Goal: Transaction & Acquisition: Purchase product/service

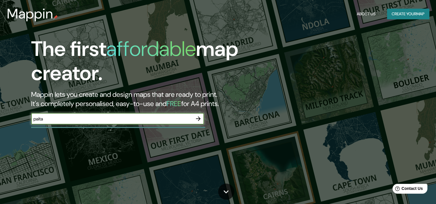
type input "paita"
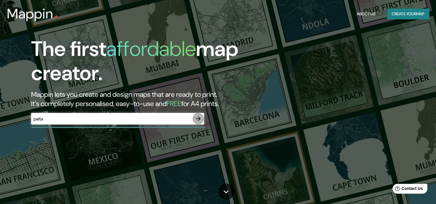
click at [200, 119] on icon "button" at bounding box center [198, 118] width 7 height 7
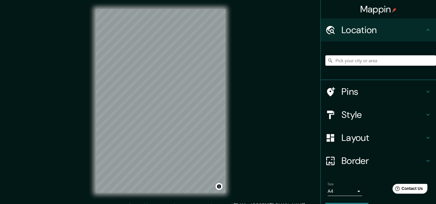
scroll to position [7, 0]
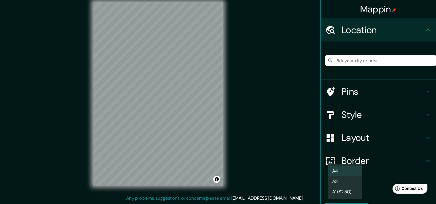
click at [349, 190] on body "Mappin Location Pins Style Layout Border Choose a border. Hint : you can make l…" at bounding box center [218, 95] width 436 height 204
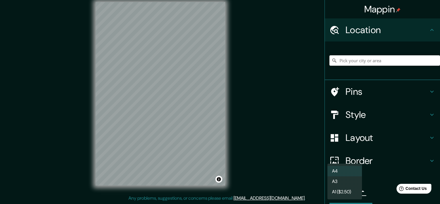
click at [344, 183] on li "A3" at bounding box center [344, 181] width 35 height 10
type input "a4"
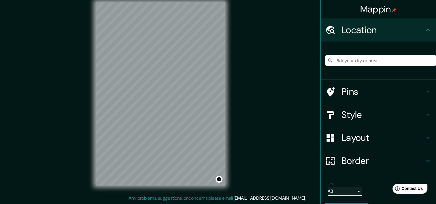
scroll to position [16, 0]
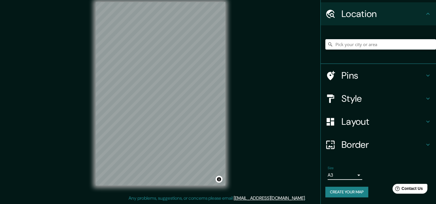
click at [349, 122] on h4 "Layout" at bounding box center [382, 122] width 83 height 12
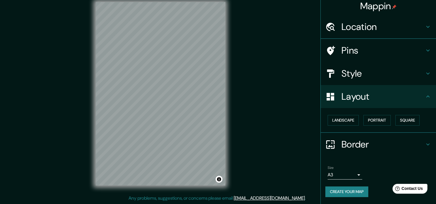
scroll to position [3, 0]
click at [342, 145] on h4 "Border" at bounding box center [382, 145] width 83 height 12
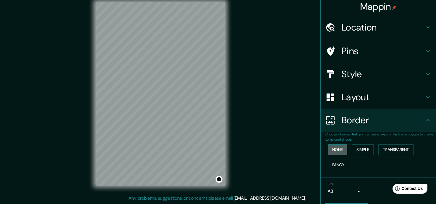
click at [336, 149] on button "None" at bounding box center [337, 149] width 20 height 11
click at [338, 162] on button "Fancy" at bounding box center [337, 165] width 21 height 11
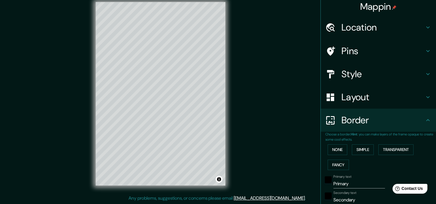
click at [426, 120] on icon at bounding box center [427, 120] width 3 height 2
click at [334, 154] on button "None" at bounding box center [337, 149] width 20 height 11
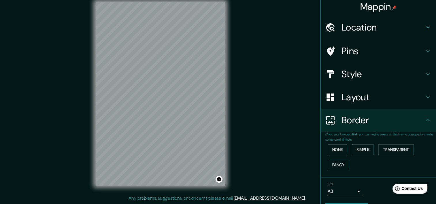
click at [359, 75] on h4 "Style" at bounding box center [382, 74] width 83 height 12
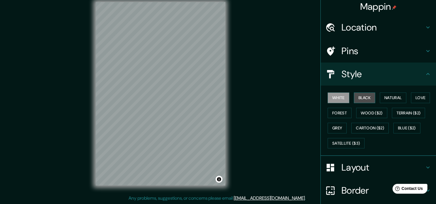
click at [363, 97] on button "Black" at bounding box center [365, 97] width 22 height 11
click at [380, 97] on button "Natural" at bounding box center [393, 97] width 26 height 11
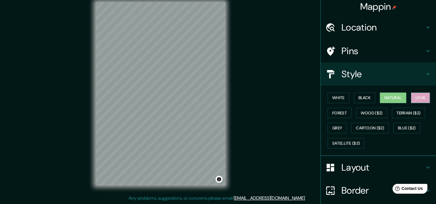
click at [413, 97] on button "Love" at bounding box center [420, 97] width 19 height 11
click at [327, 114] on button "Forest" at bounding box center [339, 113] width 24 height 11
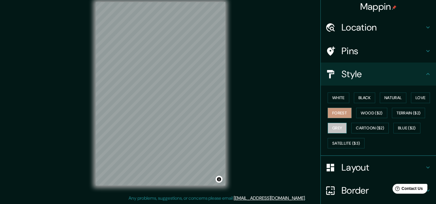
click at [334, 127] on button "Grey" at bounding box center [336, 128] width 19 height 11
click at [343, 142] on button "Satellite ($3)" at bounding box center [345, 143] width 37 height 11
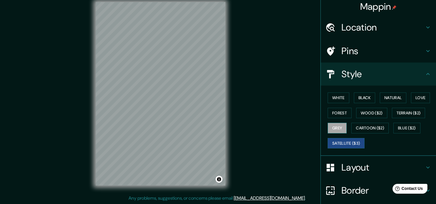
click at [332, 126] on button "Grey" at bounding box center [336, 128] width 19 height 11
click at [406, 126] on button "Blue ($2)" at bounding box center [406, 128] width 27 height 11
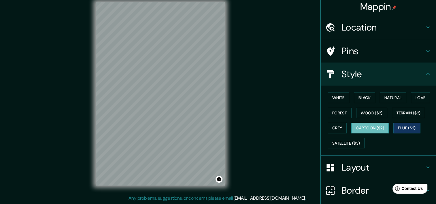
click at [359, 128] on button "Cartoon ($2)" at bounding box center [369, 128] width 37 height 11
click at [332, 127] on button "Grey" at bounding box center [336, 128] width 19 height 11
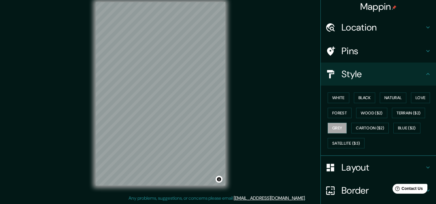
click at [349, 169] on h4 "Layout" at bounding box center [382, 168] width 83 height 12
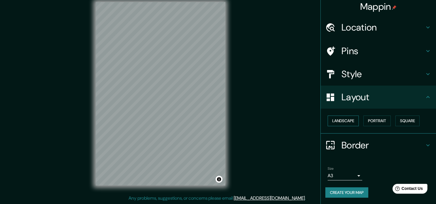
click at [346, 122] on button "Landscape" at bounding box center [342, 120] width 31 height 11
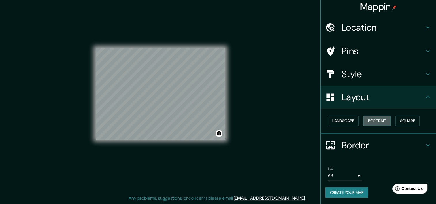
click at [373, 118] on button "Portrait" at bounding box center [376, 120] width 27 height 11
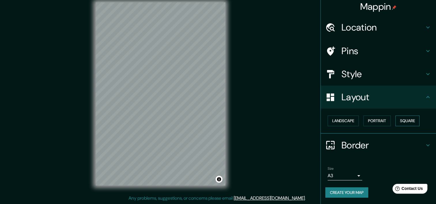
click at [397, 120] on button "Square" at bounding box center [407, 120] width 24 height 11
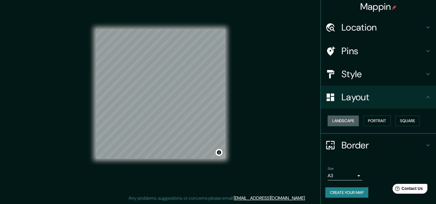
click at [339, 120] on button "Landscape" at bounding box center [342, 120] width 31 height 11
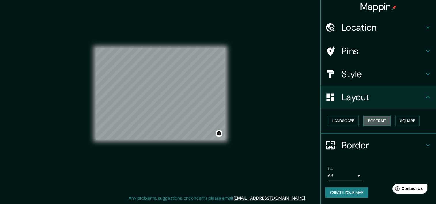
click at [374, 122] on button "Portrait" at bounding box center [376, 120] width 27 height 11
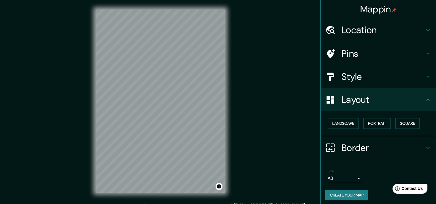
scroll to position [7, 0]
